Goal: Information Seeking & Learning: Check status

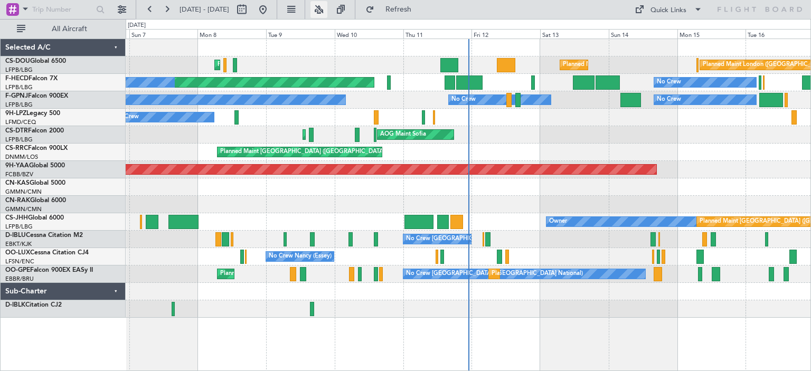
click at [328, 10] on button at bounding box center [319, 9] width 17 height 17
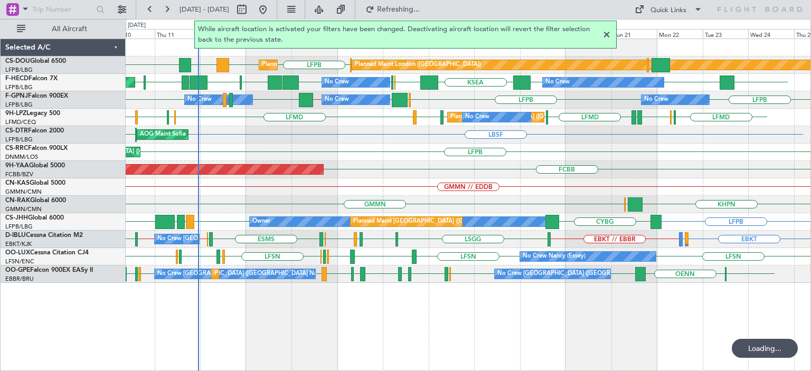
click at [605, 35] on div at bounding box center [607, 35] width 13 height 13
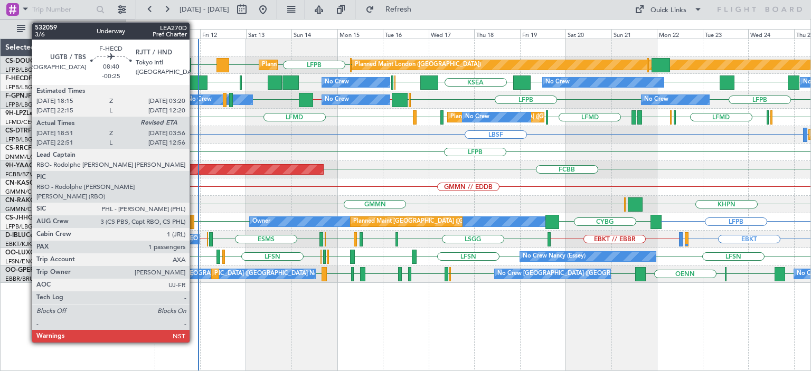
click at [194, 79] on div at bounding box center [198, 83] width 17 height 14
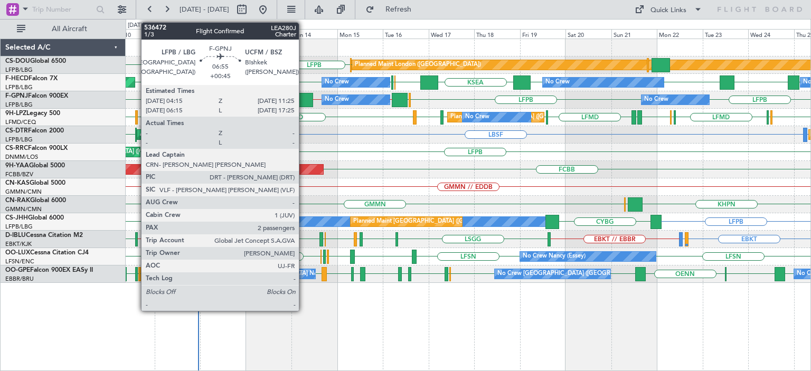
click at [304, 97] on div at bounding box center [306, 100] width 14 height 14
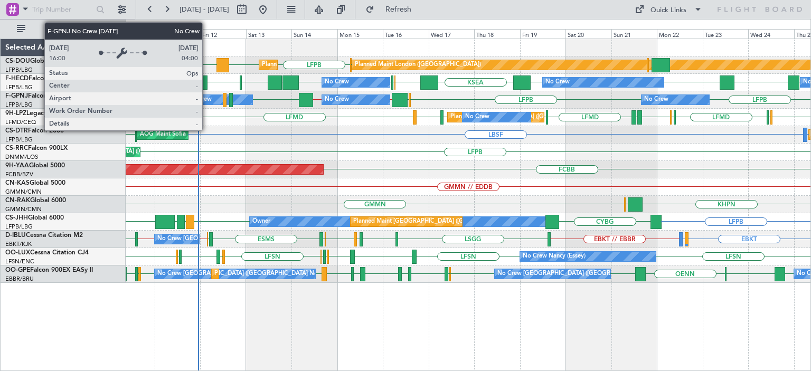
click at [207, 101] on div "No Crew" at bounding box center [200, 100] width 24 height 16
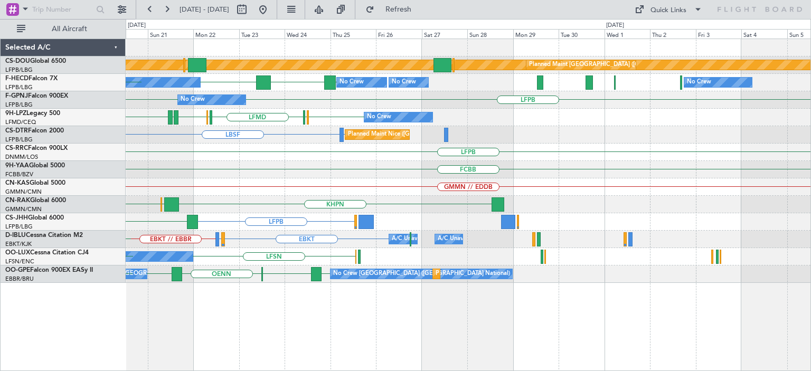
click at [142, 171] on div "FCBB" at bounding box center [468, 169] width 685 height 17
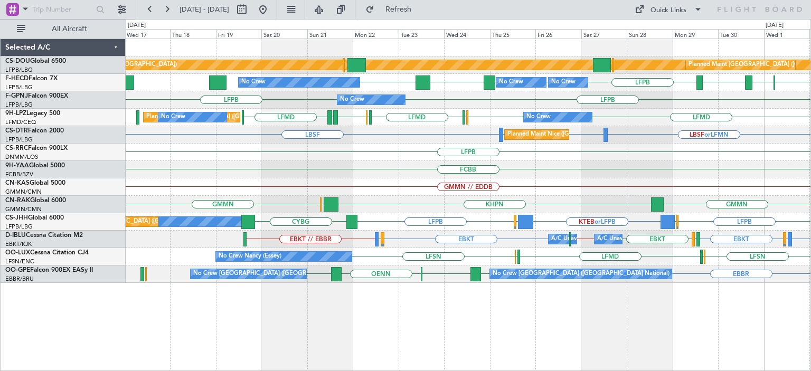
click at [442, 306] on div "Planned Maint London (Biggin Hill) Planned Maint Paris (Le Bourget) Planned Mai…" at bounding box center [469, 205] width 686 height 333
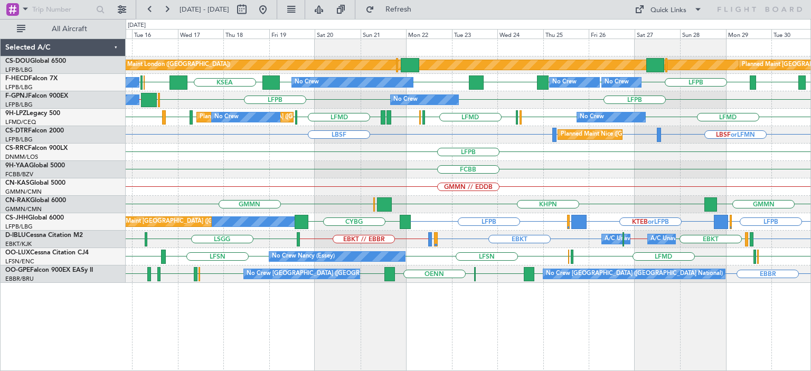
click at [469, 304] on div "Planned Maint London (Biggin Hill) Planned Maint Paris (Le Bourget) Planned Mai…" at bounding box center [469, 205] width 686 height 333
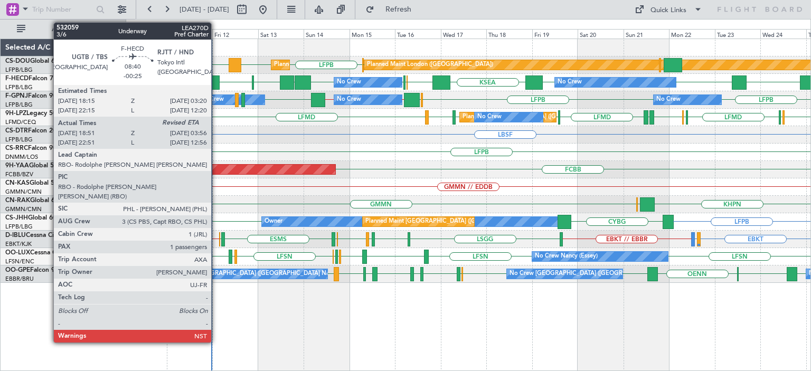
click at [216, 80] on div at bounding box center [210, 83] width 17 height 14
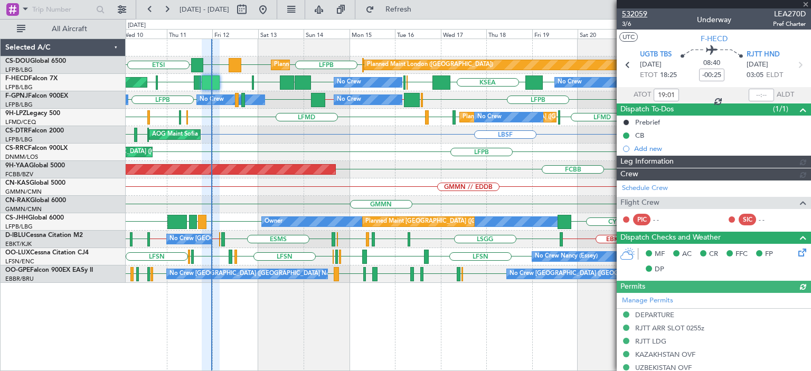
click at [637, 8] on span "532059" at bounding box center [634, 13] width 25 height 11
